Goal: Navigation & Orientation: Find specific page/section

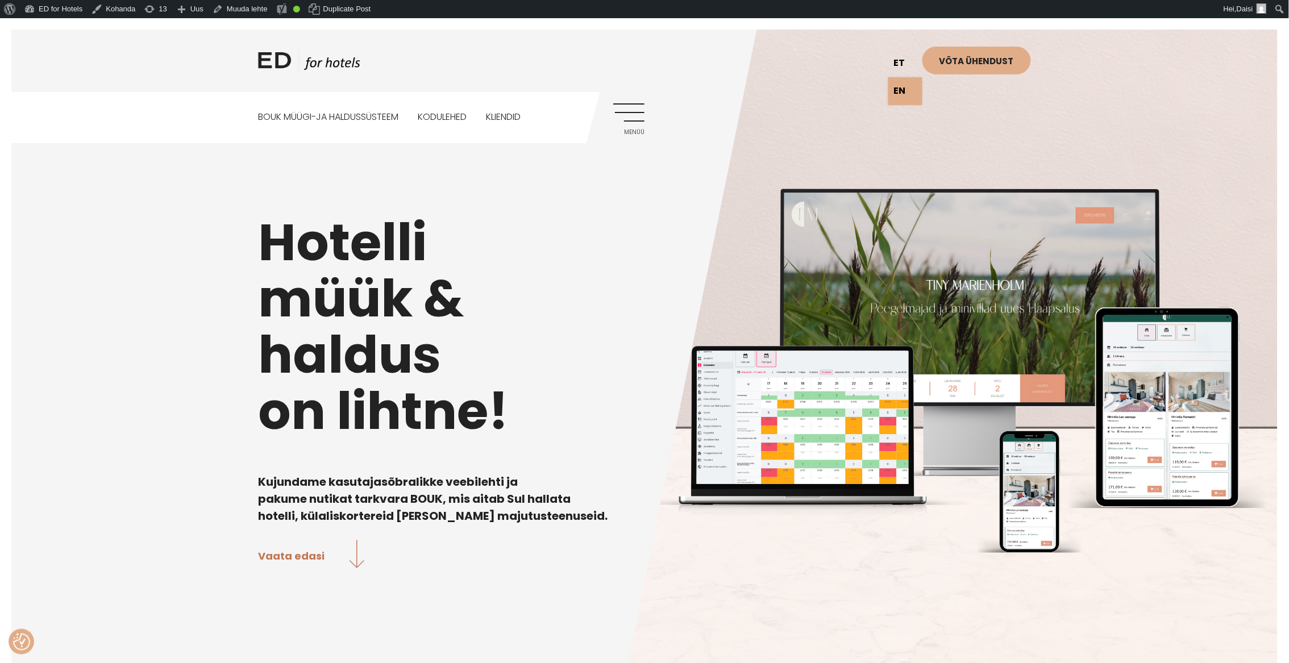
click at [898, 65] on link "et" at bounding box center [906, 63] width 34 height 28
click at [623, 115] on link "Menüü" at bounding box center [628, 118] width 31 height 31
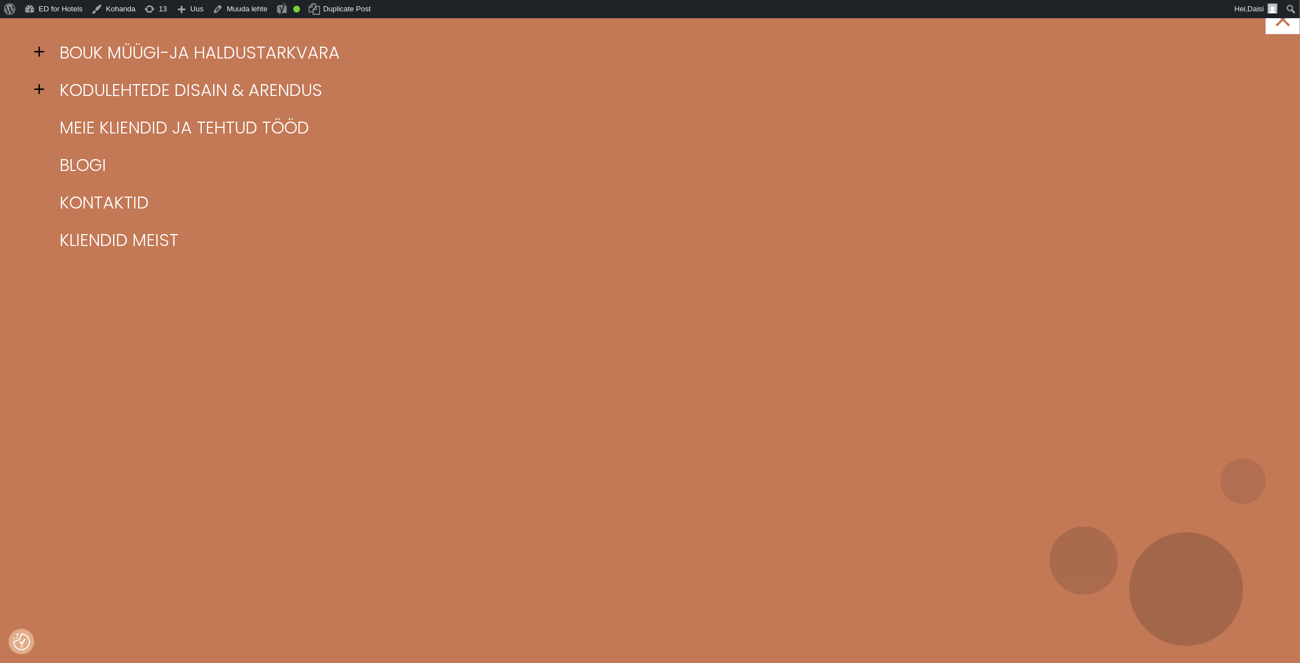
click at [42, 88] on span at bounding box center [42, 89] width 17 height 17
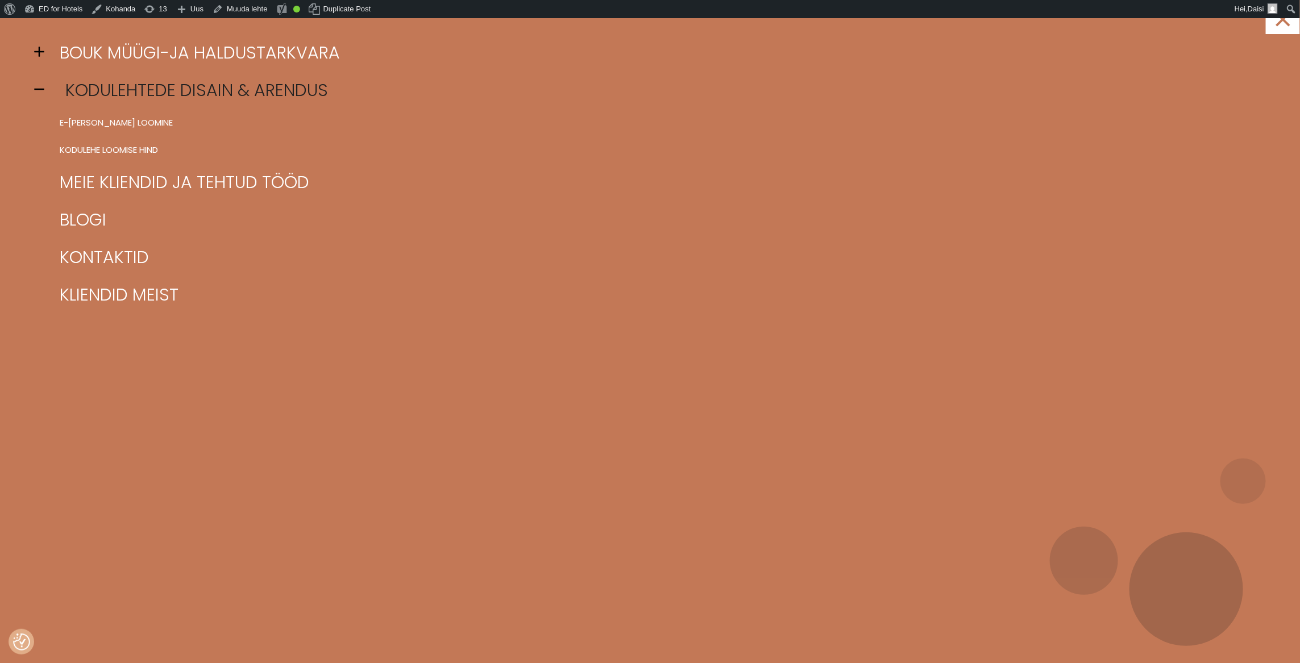
click at [149, 87] on link "Kodulehtede disain & arendus" at bounding box center [664, 91] width 1215 height 38
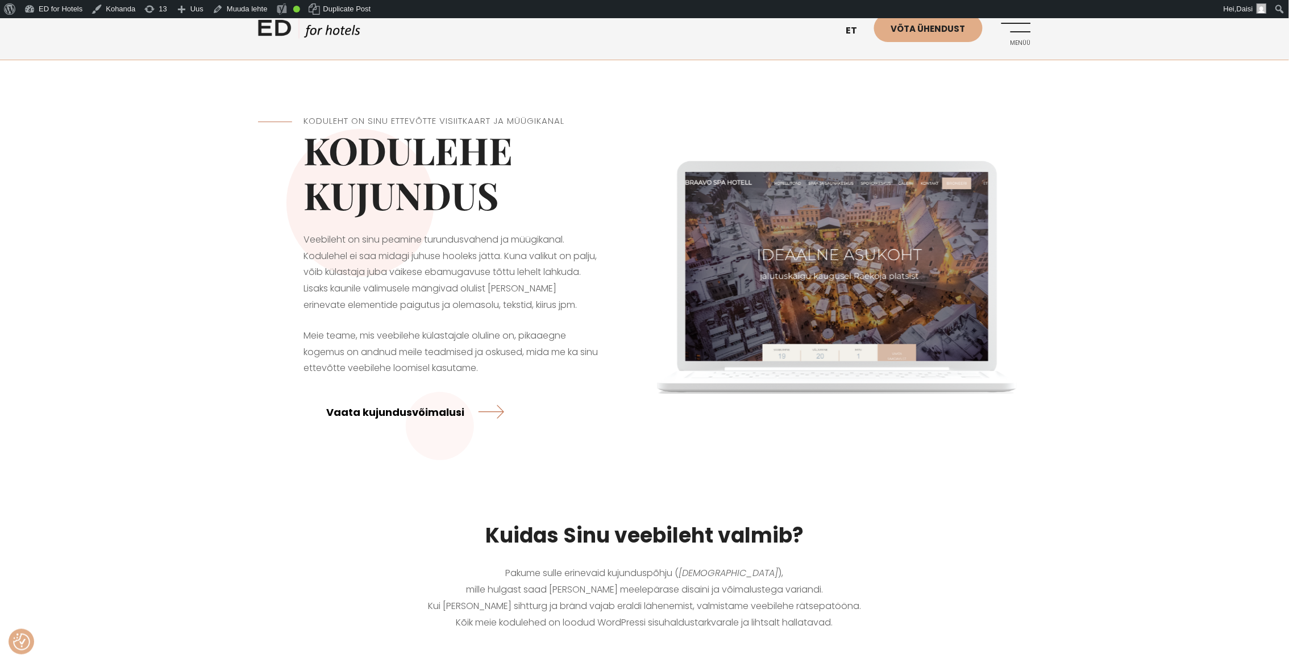
click at [406, 417] on link "Vaata kujundusvõimalusi" at bounding box center [415, 412] width 178 height 30
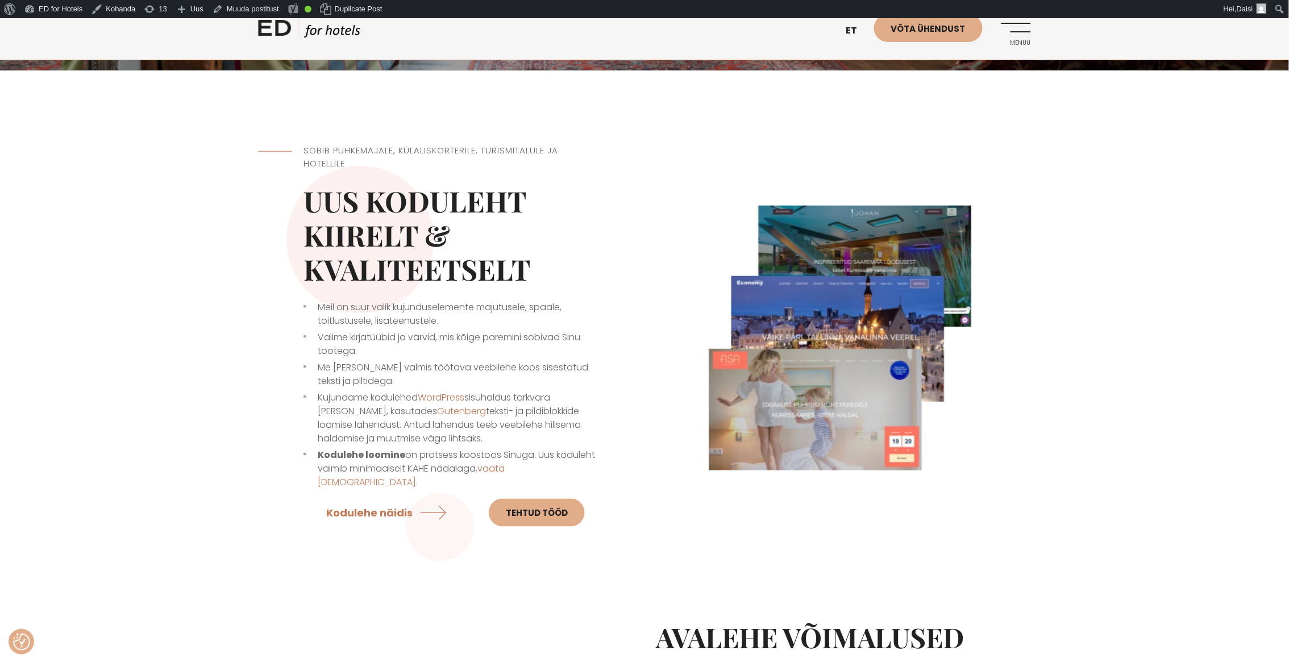
scroll to position [359, 0]
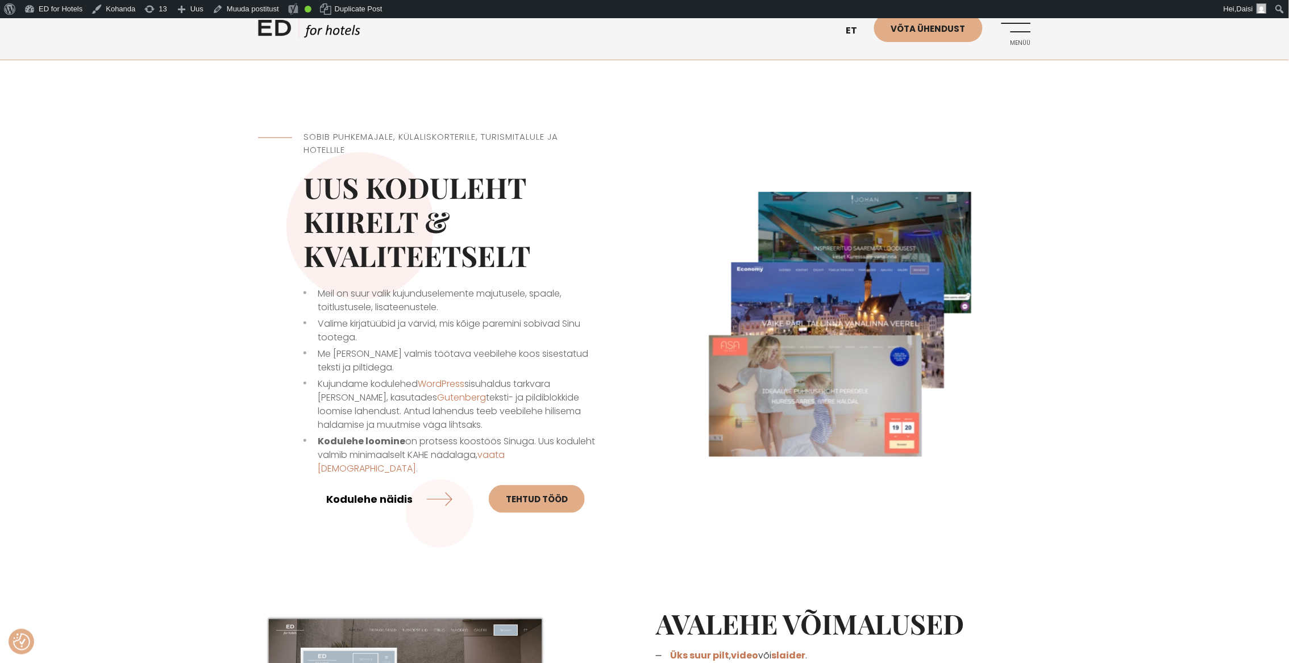
click at [357, 484] on link "Kodulehe näidis" at bounding box center [389, 499] width 126 height 30
